Goal: Navigation & Orientation: Go to known website

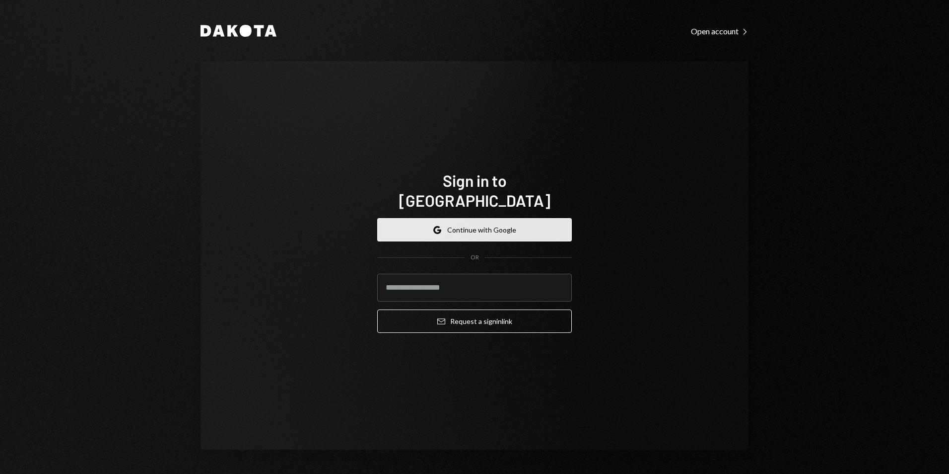
click at [458, 218] on button "Google Continue with Google" at bounding box center [474, 229] width 195 height 23
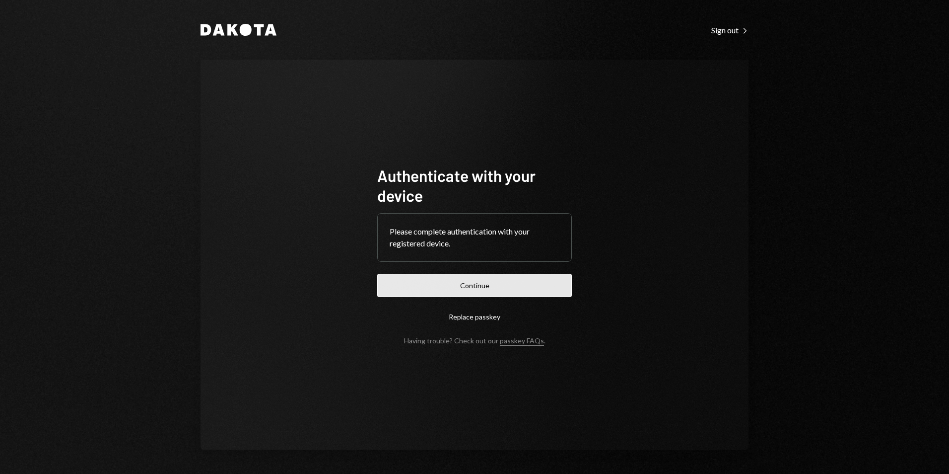
click at [497, 287] on button "Continue" at bounding box center [474, 284] width 195 height 23
